Goal: Information Seeking & Learning: Learn about a topic

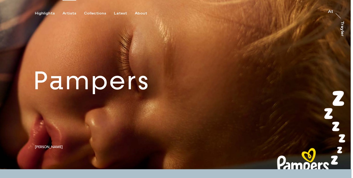
click at [71, 13] on div "Artists" at bounding box center [70, 13] width 14 height 5
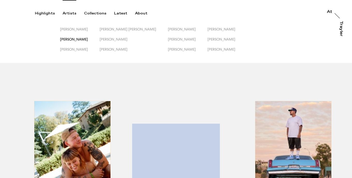
click at [75, 40] on span "[PERSON_NAME]" at bounding box center [74, 39] width 28 height 4
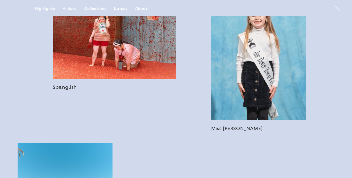
scroll to position [454, 0]
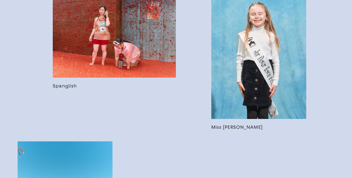
click at [147, 50] on link at bounding box center [114, 37] width 123 height 103
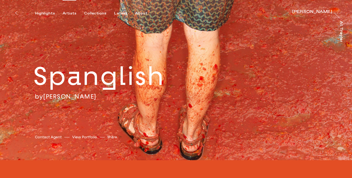
click at [72, 12] on div "Artists" at bounding box center [70, 13] width 14 height 5
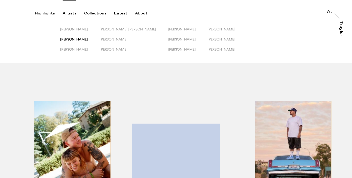
click at [77, 39] on span "[PERSON_NAME]" at bounding box center [74, 39] width 28 height 4
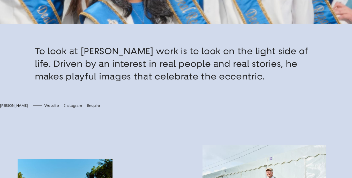
scroll to position [190, 0]
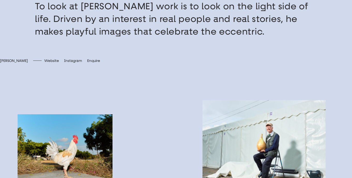
click at [28, 63] on span "[PERSON_NAME]" at bounding box center [14, 61] width 28 height 4
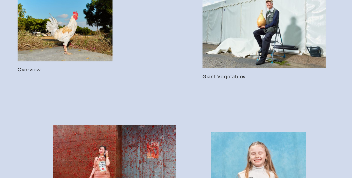
scroll to position [316, 0]
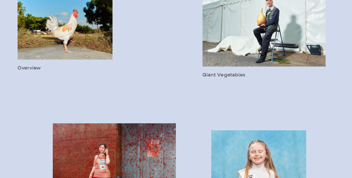
click at [81, 40] on link at bounding box center [65, 30] width 95 height 82
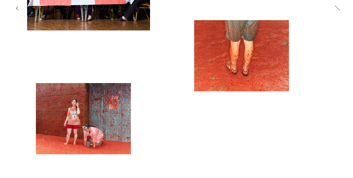
scroll to position [1300, 0]
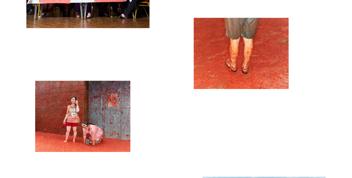
click at [88, 126] on img "button" at bounding box center [82, 116] width 95 height 71
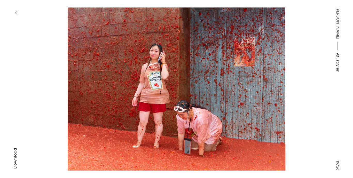
click at [211, 78] on img at bounding box center [176, 88] width 241 height 163
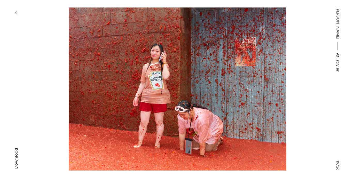
drag, startPoint x: 227, startPoint y: 70, endPoint x: 342, endPoint y: 127, distance: 128.1
click at [342, 127] on div "Download Download Download Download Download Download Download Download Downloa…" at bounding box center [176, 89] width 353 height 178
